Goal: Information Seeking & Learning: Learn about a topic

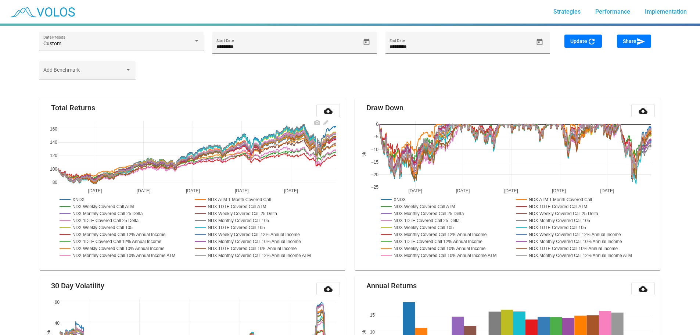
click at [78, 198] on rect at bounding box center [73, 199] width 30 height 7
click at [76, 206] on rect at bounding box center [100, 206] width 84 height 7
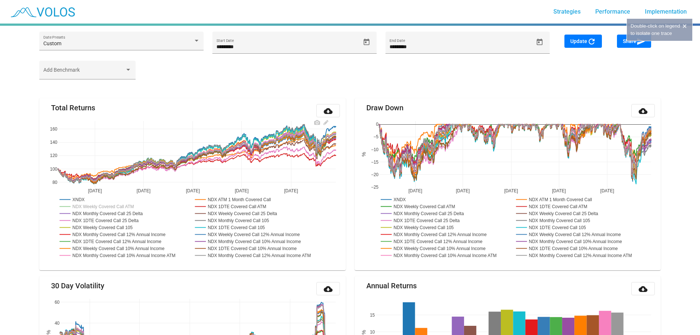
click at [76, 206] on rect at bounding box center [100, 206] width 84 height 7
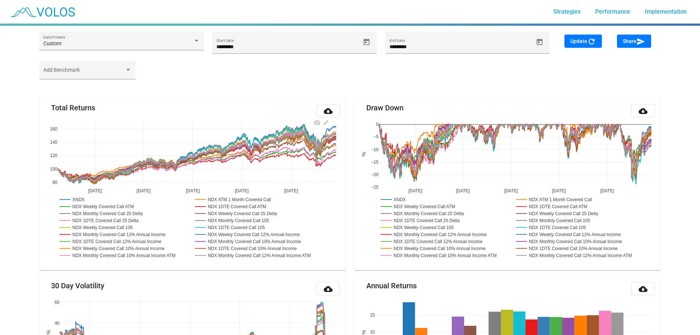
click at [238, 207] on rect at bounding box center [234, 206] width 82 height 7
click at [240, 257] on rect at bounding box center [259, 255] width 133 height 7
click at [147, 254] on rect at bounding box center [125, 255] width 134 height 7
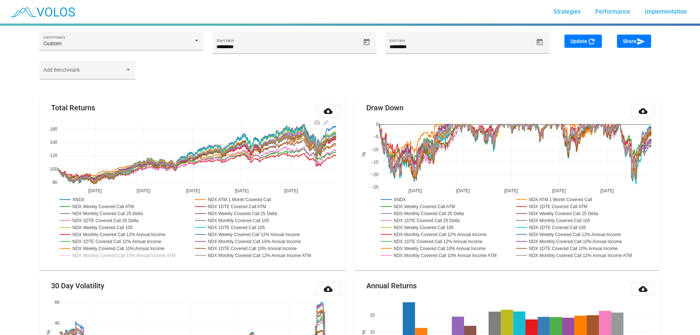
click at [147, 254] on rect at bounding box center [125, 255] width 134 height 7
click at [146, 246] on rect at bounding box center [118, 248] width 120 height 7
click at [106, 224] on rect at bounding box center [100, 227] width 84 height 7
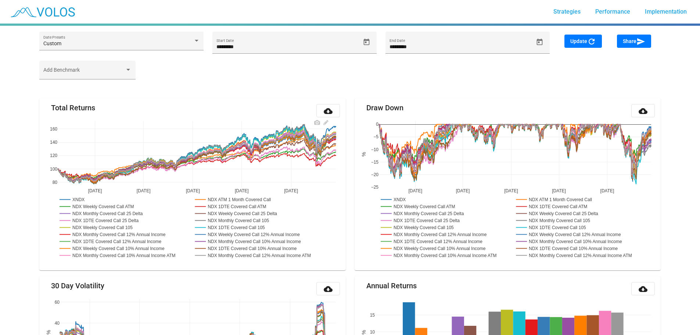
click at [105, 226] on rect at bounding box center [100, 227] width 84 height 7
click at [119, 206] on rect at bounding box center [100, 206] width 84 height 7
click at [126, 227] on rect at bounding box center [100, 227] width 84 height 7
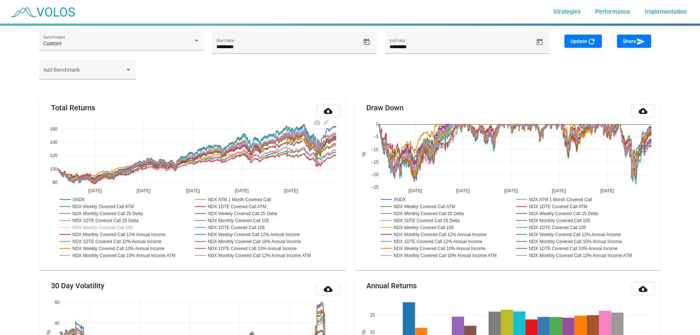
click at [126, 227] on rect at bounding box center [100, 227] width 84 height 7
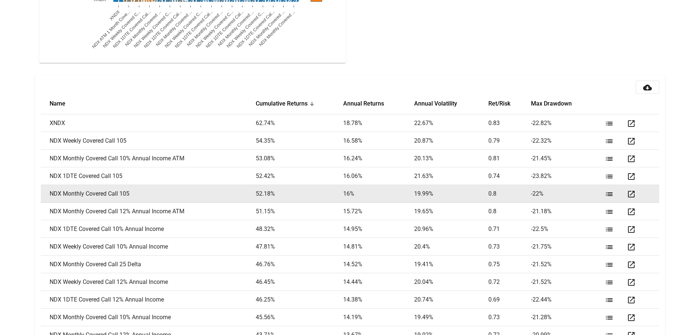
scroll to position [955, 0]
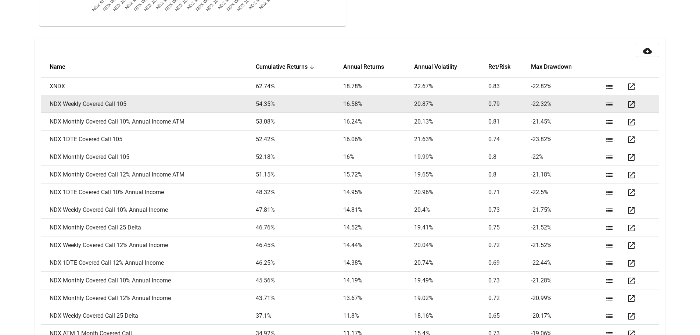
click at [632, 105] on mat-icon "open_in_new" at bounding box center [631, 104] width 9 height 9
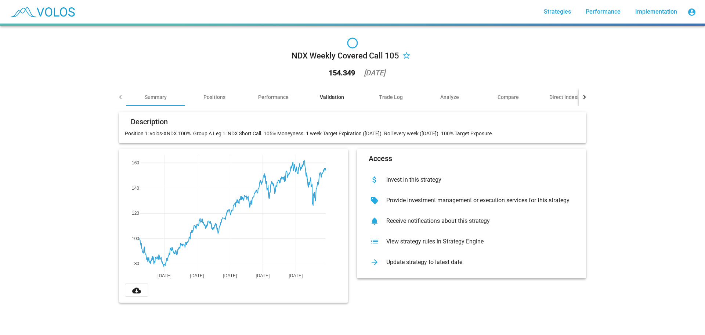
click at [335, 99] on div "Validation" at bounding box center [332, 96] width 24 height 7
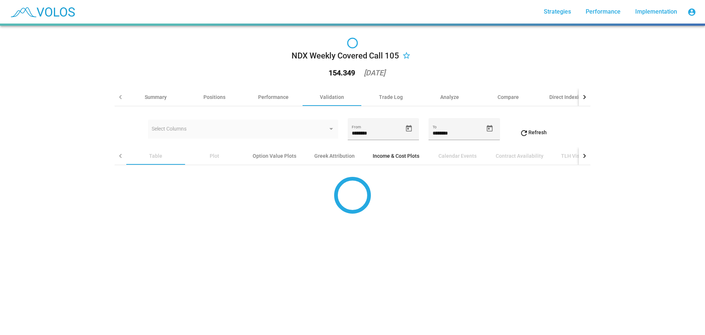
click at [382, 155] on div "Income & Cost Plots" at bounding box center [396, 155] width 47 height 7
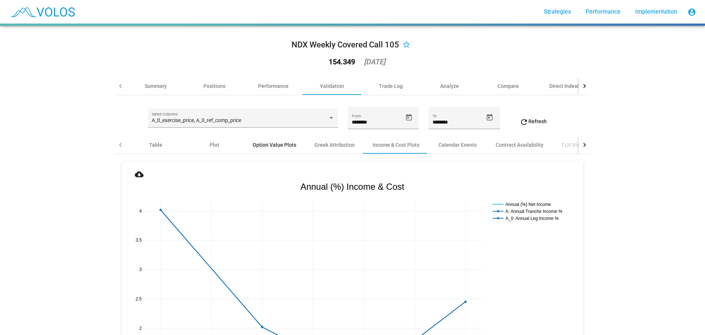
click at [273, 142] on div "Option Value Plots" at bounding box center [275, 144] width 44 height 7
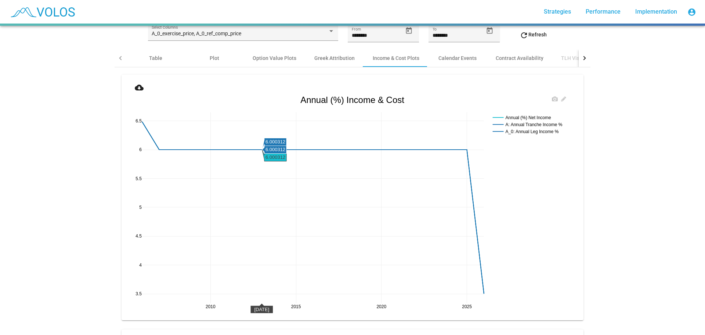
scroll to position [73, 0]
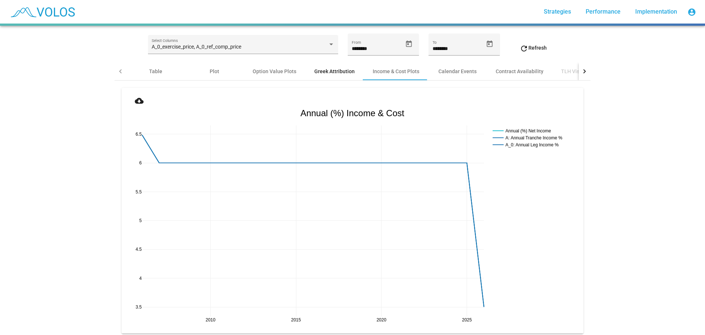
click at [316, 68] on div "Greek Attribution" at bounding box center [334, 71] width 40 height 7
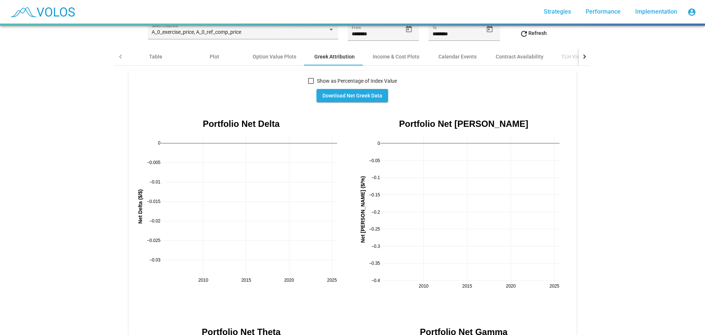
scroll to position [0, 0]
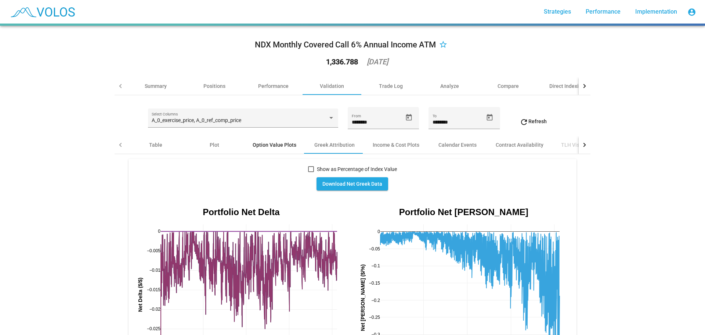
click at [260, 139] on div "Option Value Plots" at bounding box center [274, 145] width 61 height 18
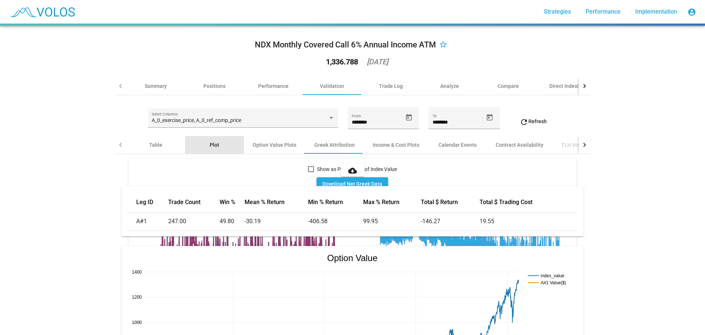
click at [210, 145] on div "Plot" at bounding box center [215, 144] width 10 height 7
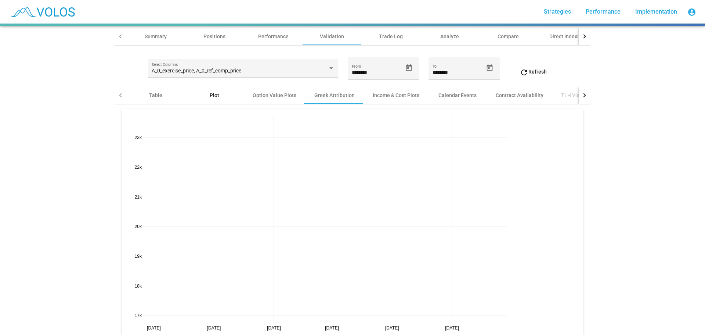
scroll to position [37, 0]
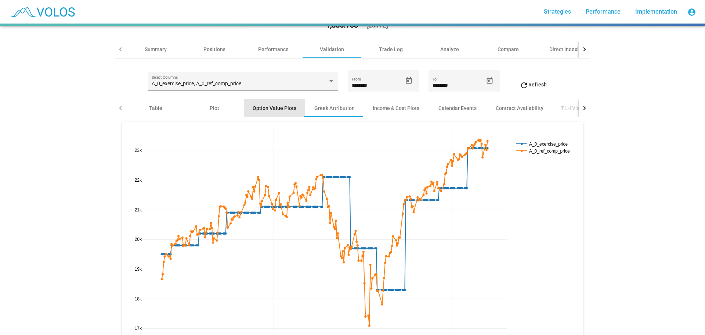
click at [273, 109] on div "Option Value Plots" at bounding box center [275, 107] width 44 height 7
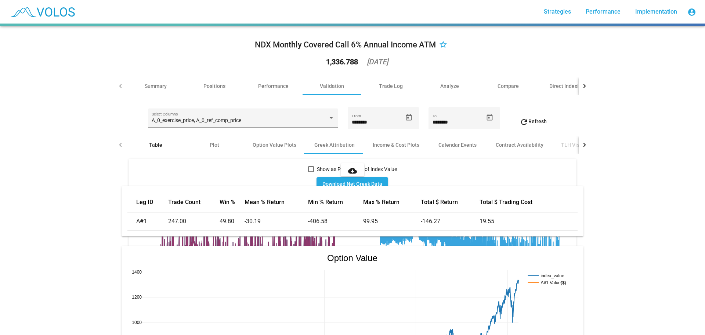
click at [146, 141] on div "Table" at bounding box center [155, 145] width 59 height 18
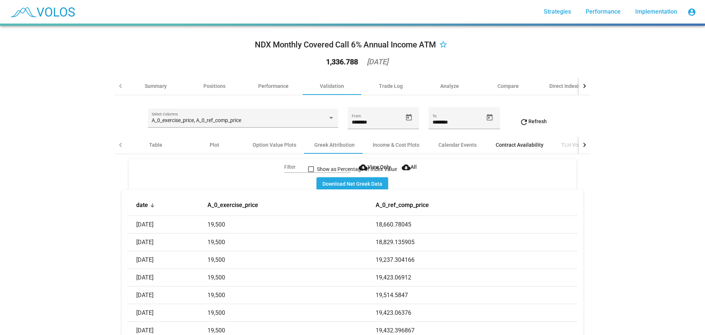
click at [525, 142] on div "Contract Availability" at bounding box center [520, 144] width 48 height 7
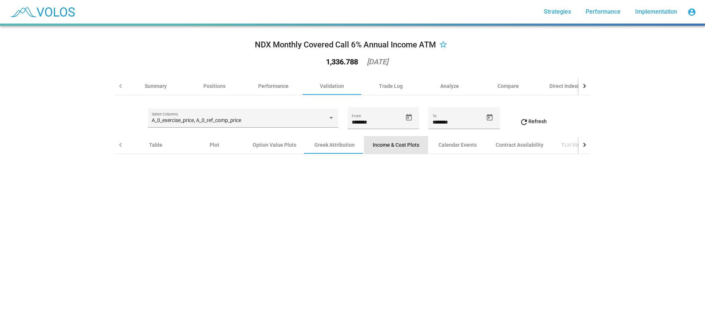
click at [382, 145] on div "Income & Cost Plots" at bounding box center [396, 144] width 47 height 7
click at [440, 93] on div "Analyze" at bounding box center [449, 86] width 59 height 18
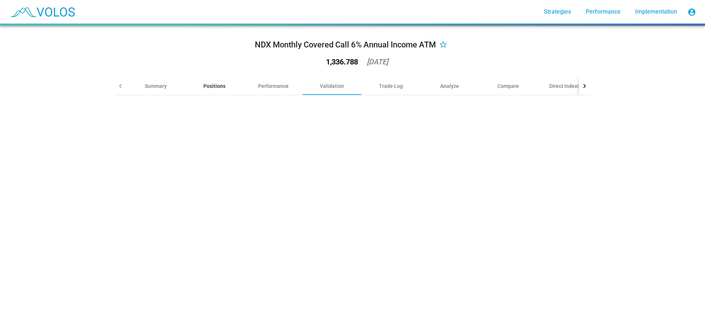
click at [208, 86] on div "Positions" at bounding box center [215, 85] width 22 height 7
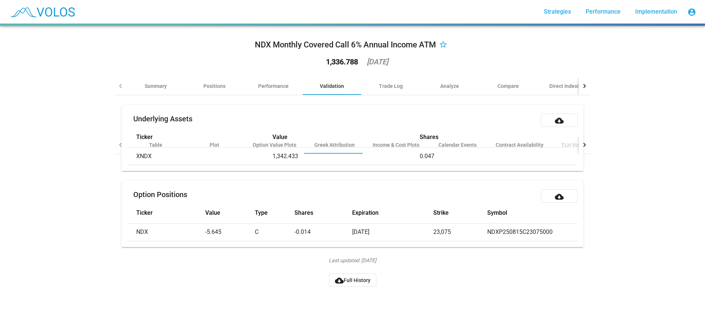
click at [322, 86] on div "Validation" at bounding box center [332, 85] width 24 height 7
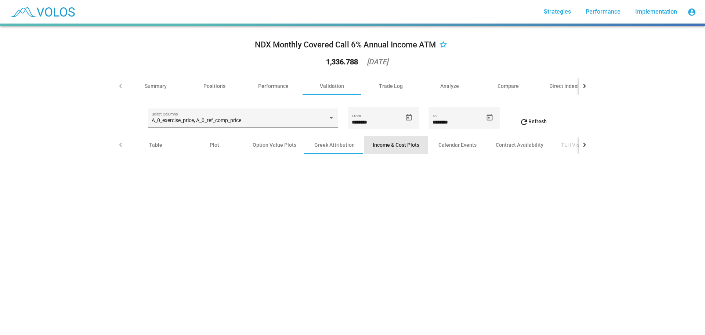
click at [400, 150] on div "Income & Cost Plots" at bounding box center [396, 145] width 64 height 18
click at [342, 144] on div "Greek Attribution" at bounding box center [334, 144] width 40 height 7
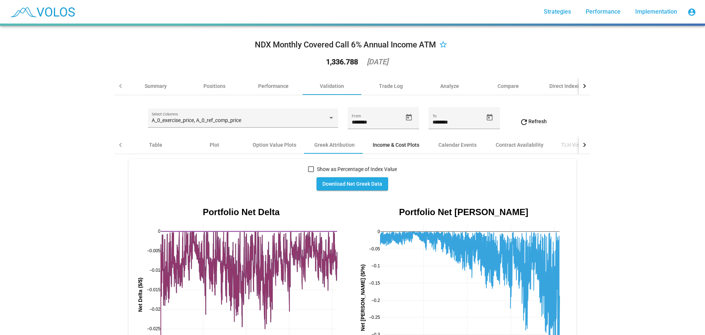
click at [383, 143] on div "Income & Cost Plots" at bounding box center [396, 144] width 47 height 7
